Goal: Information Seeking & Learning: Learn about a topic

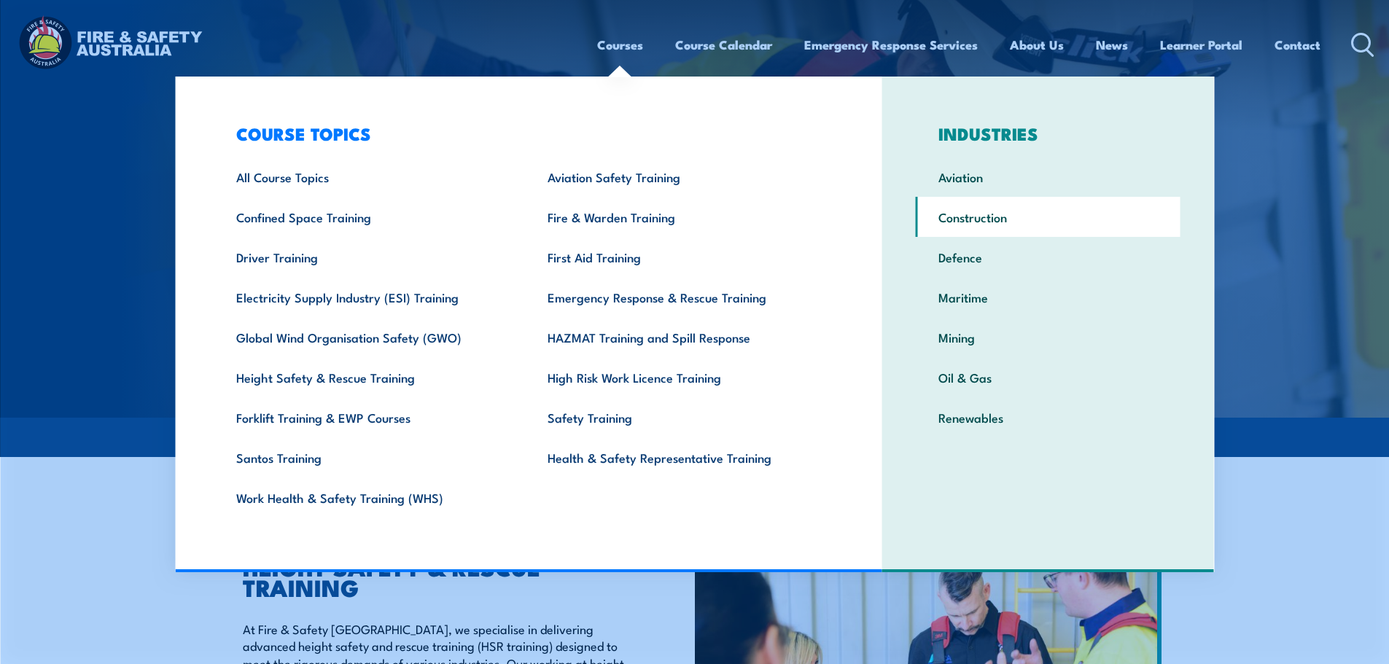
click at [993, 217] on link "Construction" at bounding box center [1048, 217] width 265 height 40
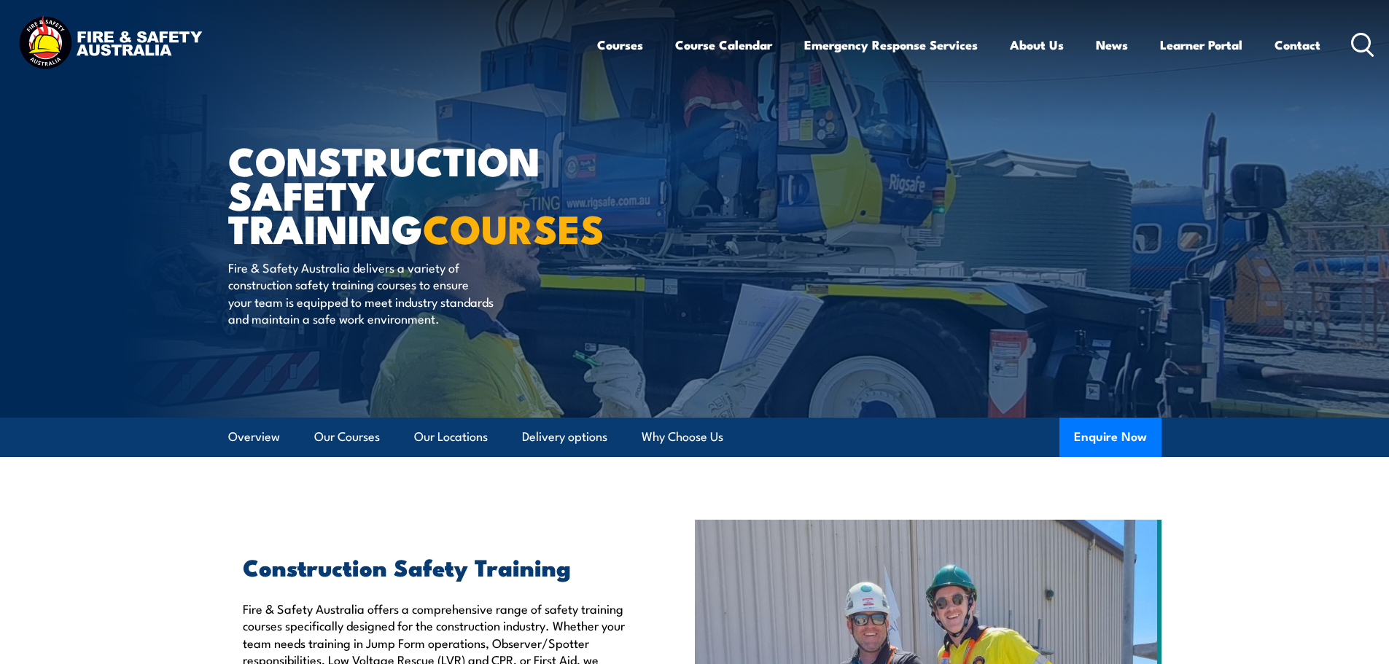
click at [1356, 46] on icon at bounding box center [1362, 45] width 23 height 24
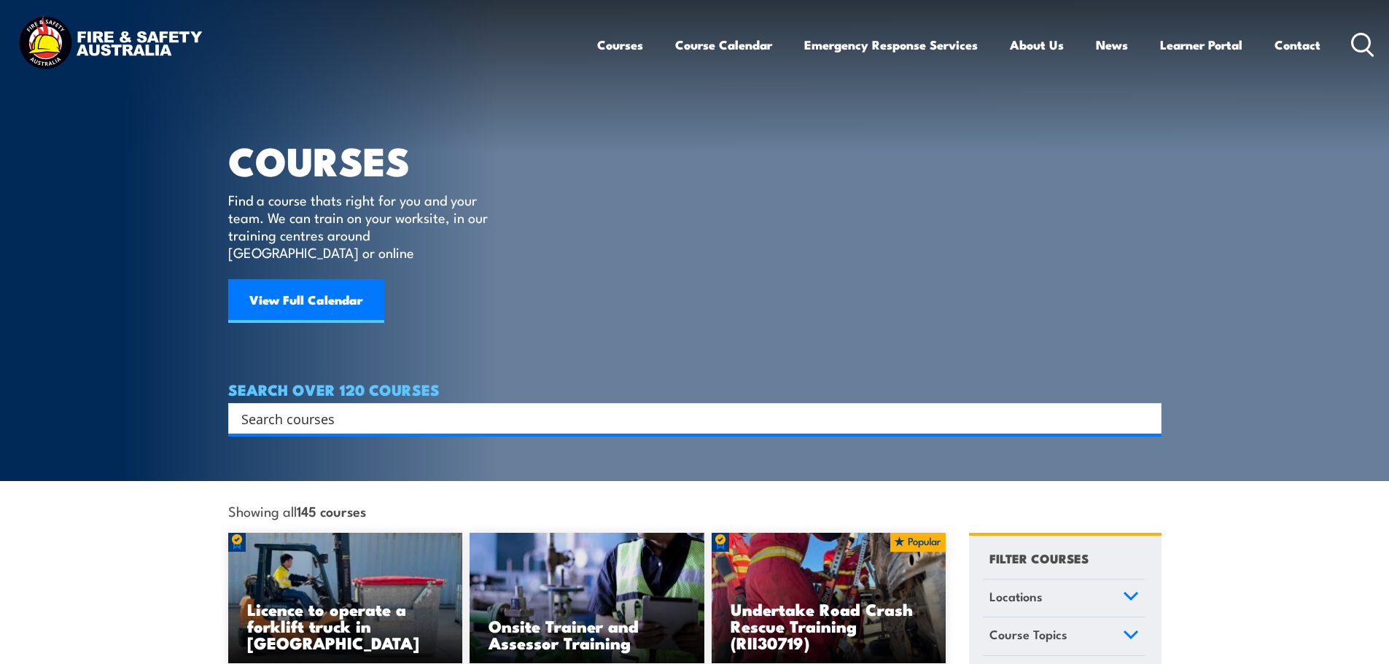
click at [303, 408] on input "Search input" at bounding box center [685, 419] width 888 height 22
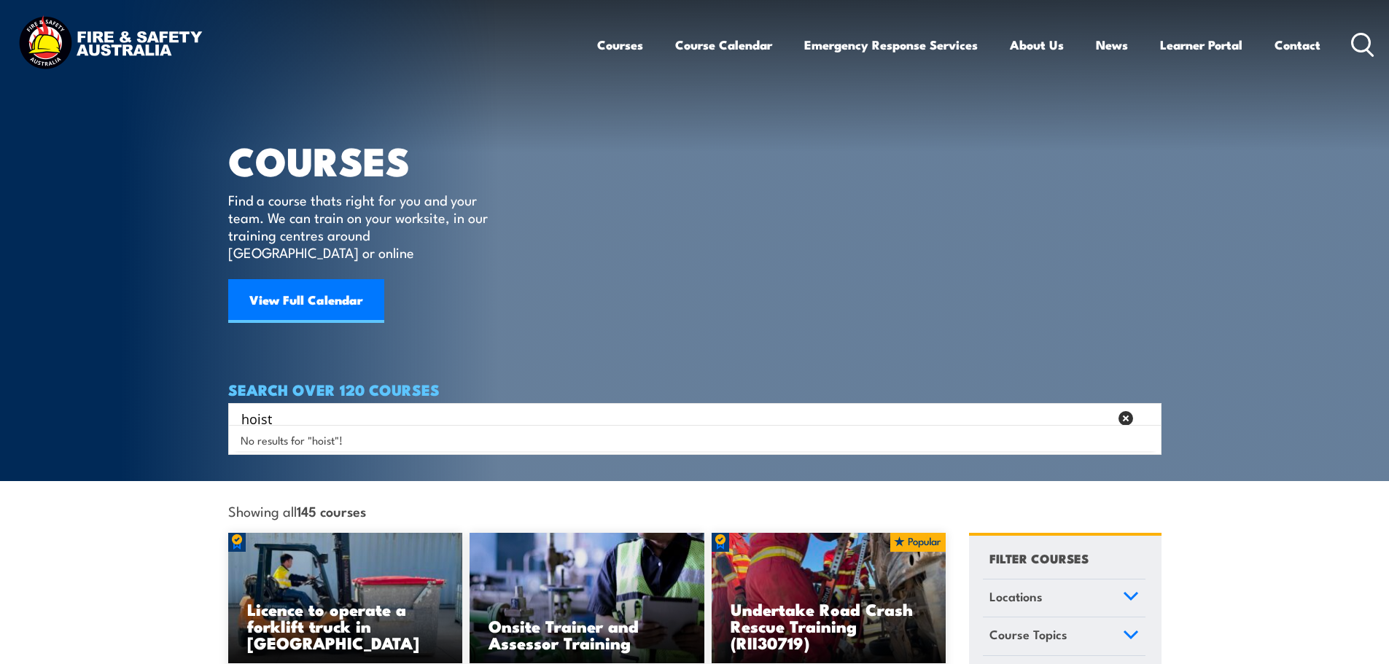
type input "hoist"
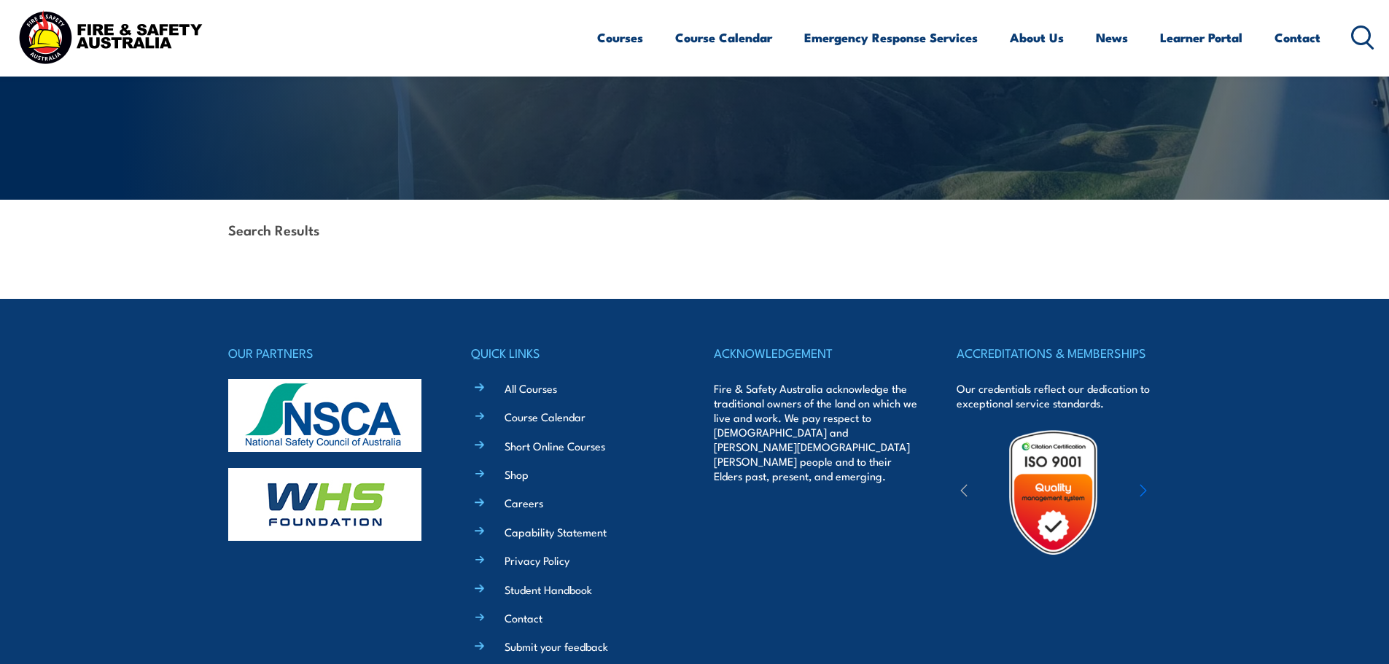
scroll to position [219, 0]
